Goal: Information Seeking & Learning: Find specific fact

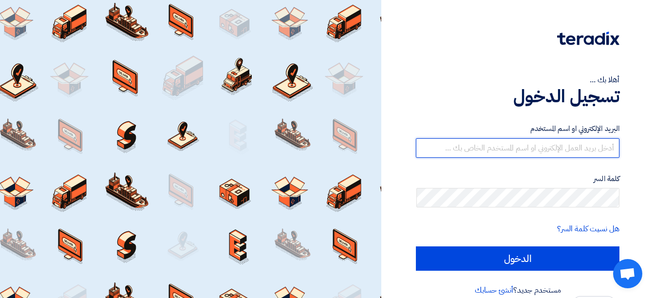
click at [483, 143] on input "text" at bounding box center [518, 147] width 204 height 19
type input "[EMAIL_ADDRESS][DOMAIN_NAME]"
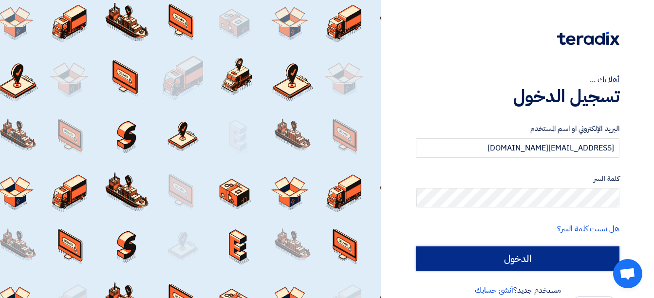
click at [553, 252] on input "الدخول" at bounding box center [518, 258] width 204 height 24
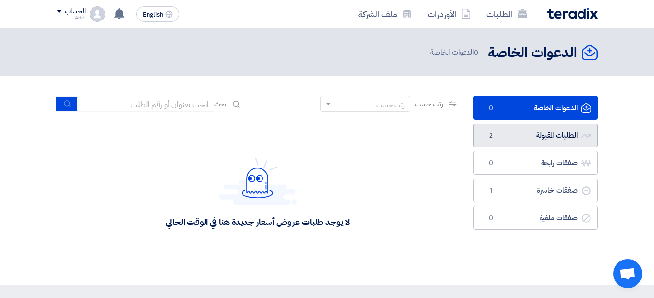
click at [557, 133] on link "الطلبات المقبولة الطلبات المقبولة 2" at bounding box center [535, 136] width 124 height 24
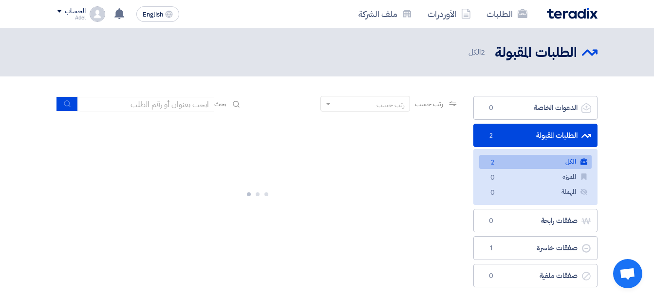
click at [499, 162] on link "الكل الكل 2" at bounding box center [535, 162] width 112 height 14
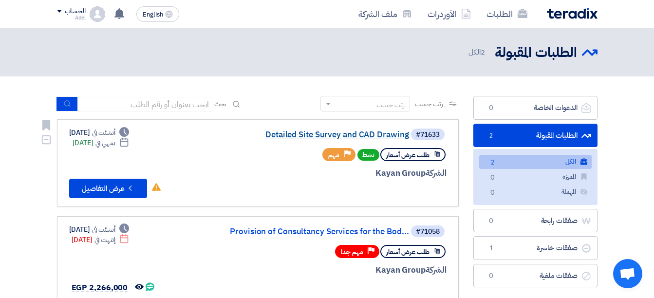
click at [323, 134] on link "Detailed Site Survey and CAD Drawing" at bounding box center [311, 134] width 195 height 9
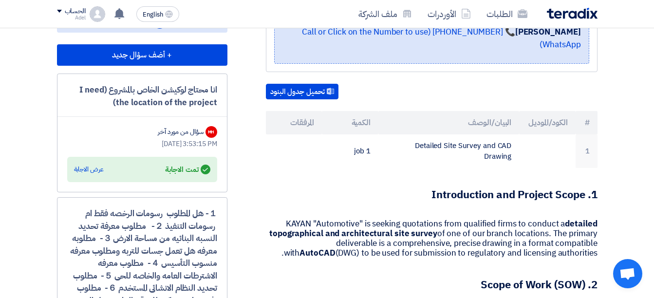
scroll to position [243, 0]
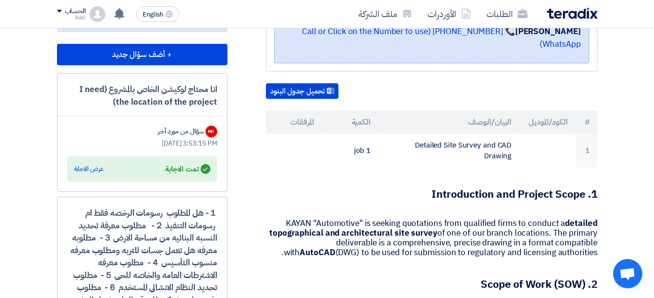
click at [195, 89] on div "انا محتاج لوكيشن الخاص بالمشروع (I need the location of the project)" at bounding box center [142, 95] width 150 height 25
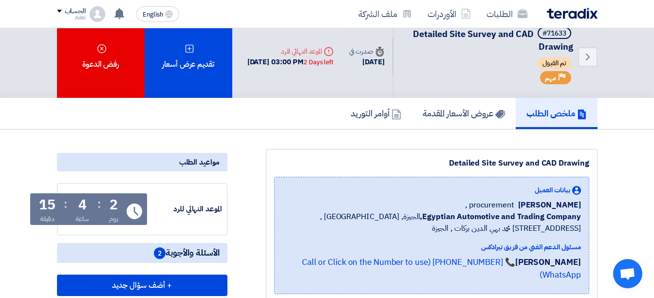
scroll to position [0, 0]
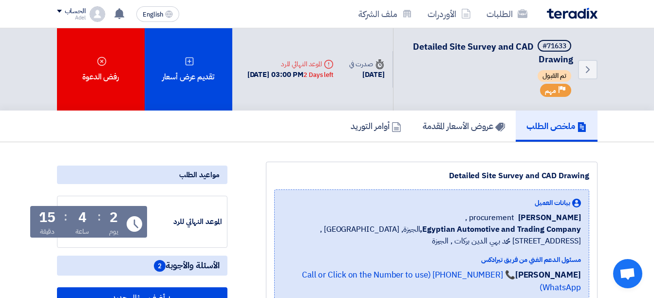
click at [184, 265] on span "الأسئلة والأجوبة 2" at bounding box center [187, 266] width 66 height 12
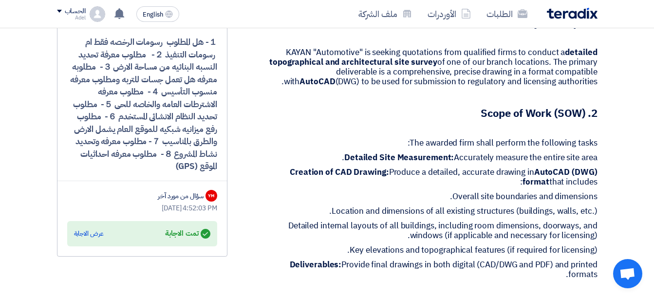
scroll to position [438, 0]
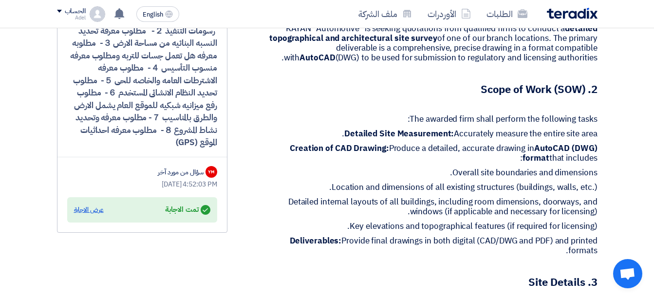
click at [95, 208] on div "عرض الاجابة" at bounding box center [89, 210] width 30 height 10
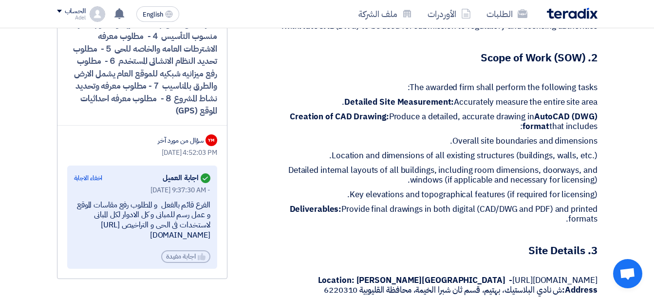
scroll to position [487, 0]
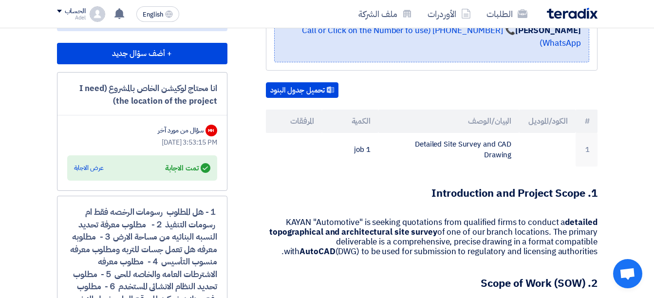
scroll to position [243, 0]
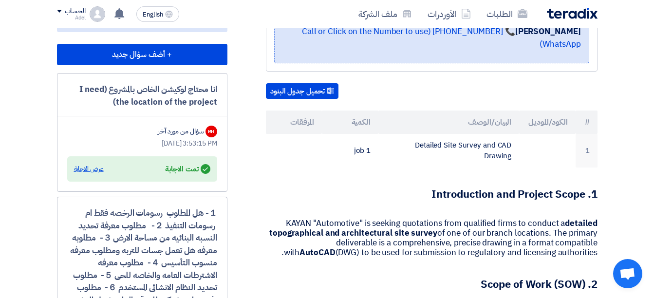
click at [89, 168] on div "عرض الاجابة" at bounding box center [89, 169] width 30 height 10
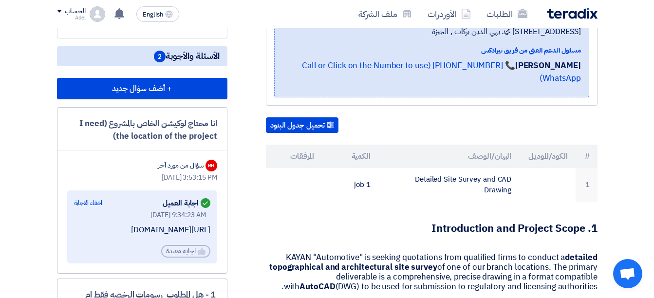
scroll to position [195, 0]
